Goal: Task Accomplishment & Management: Use online tool/utility

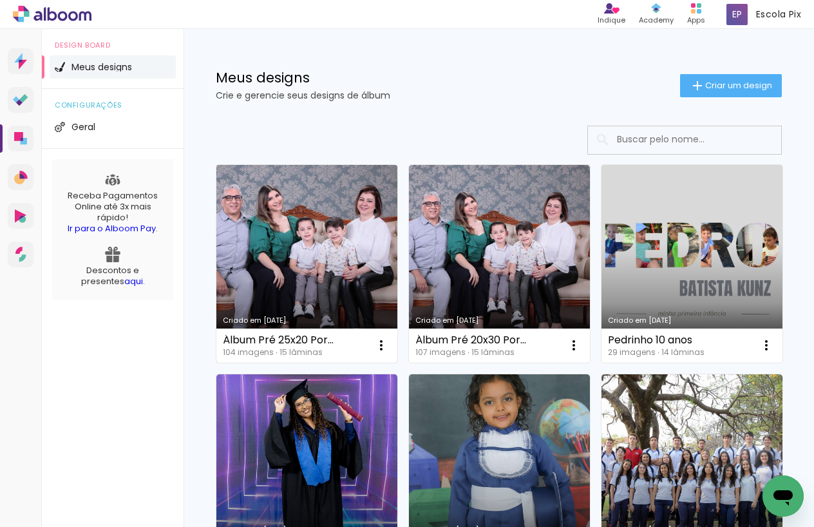
click at [350, 244] on link "Criado em [DATE]" at bounding box center [306, 264] width 181 height 198
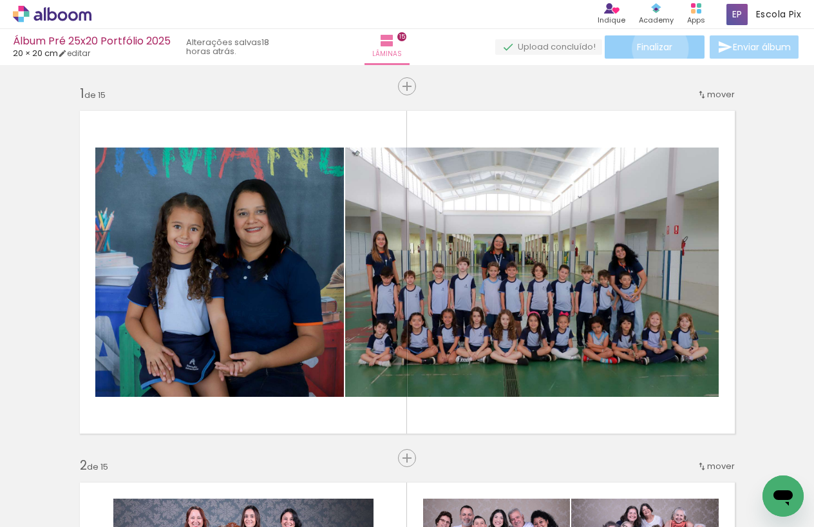
click at [655, 48] on span "Finalizar" at bounding box center [654, 46] width 35 height 9
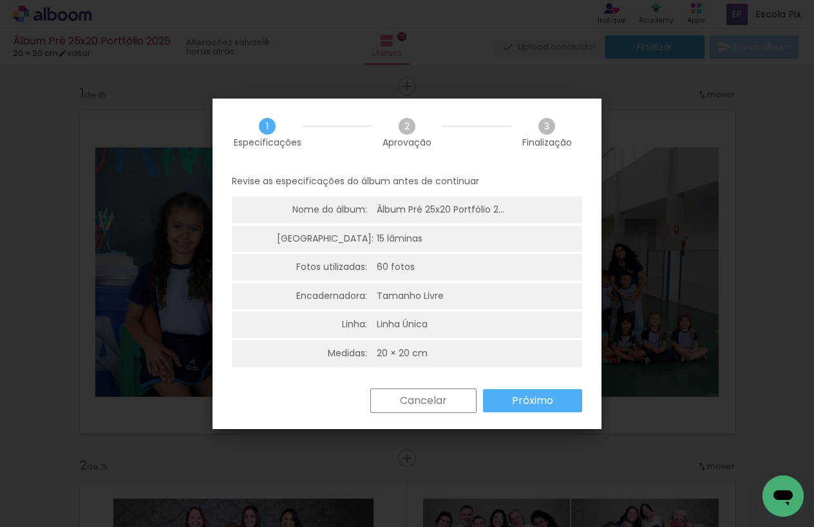
click at [437, 408] on paper-button "Cancelar" at bounding box center [423, 400] width 106 height 24
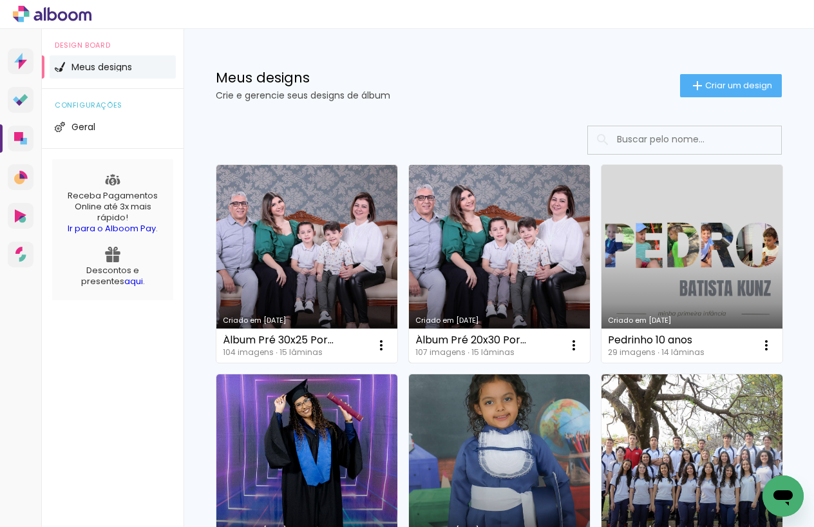
click at [509, 263] on link "Criado em [DATE]" at bounding box center [499, 264] width 181 height 198
